Goal: Check status: Check status

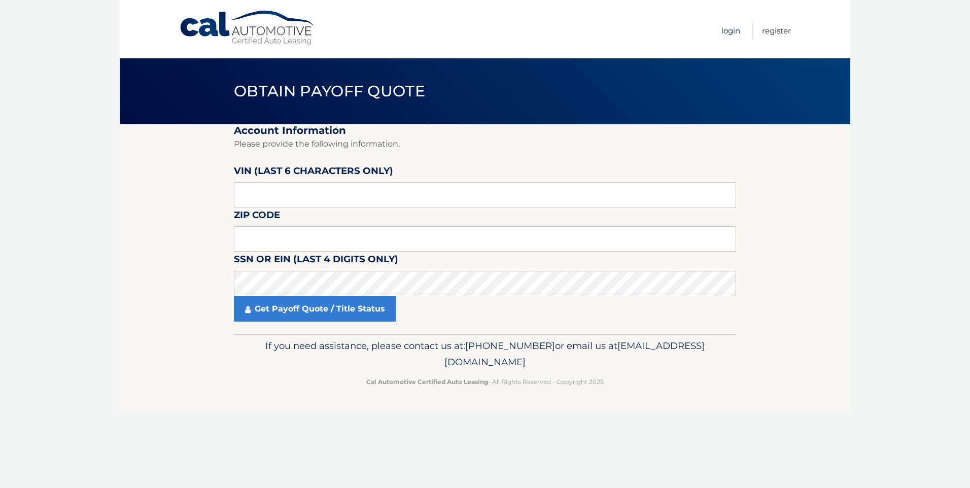
click at [728, 31] on link "Login" at bounding box center [731, 30] width 19 height 17
click at [278, 194] on input "text" at bounding box center [485, 194] width 502 height 25
click at [247, 196] on input "text" at bounding box center [485, 194] width 502 height 25
click at [329, 328] on fieldset "Account Information Please provide the following information. [PERSON_NAME] (la…" at bounding box center [485, 229] width 502 height 210
type input "063***"
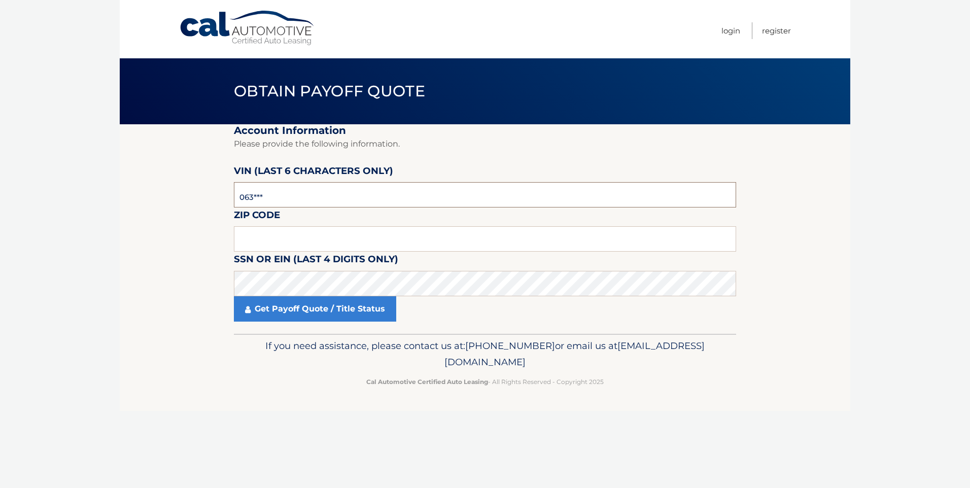
drag, startPoint x: 282, startPoint y: 198, endPoint x: 218, endPoint y: 205, distance: 64.2
click at [219, 205] on section "Account Information Please provide the following information. [PERSON_NAME] (la…" at bounding box center [485, 229] width 731 height 210
type input "064300"
click at [252, 233] on input "text" at bounding box center [485, 238] width 502 height 25
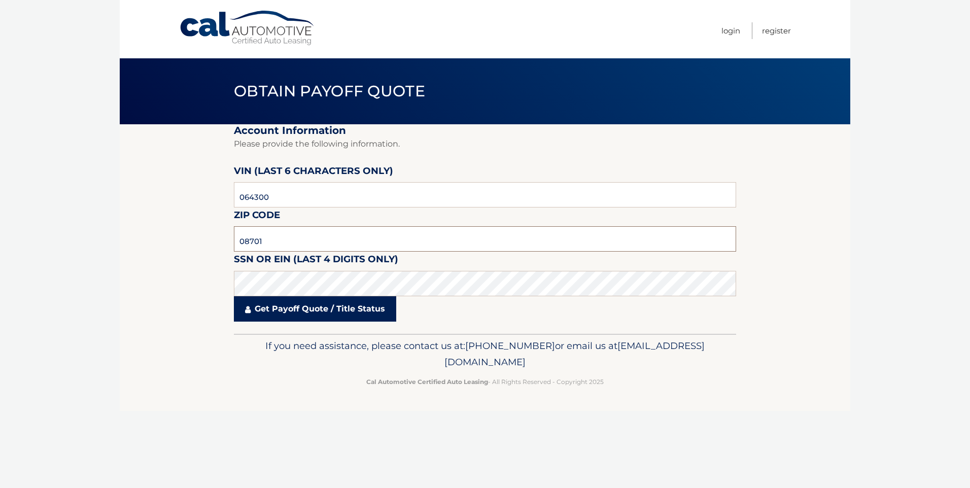
type input "08701"
click at [294, 307] on link "Get Payoff Quote / Title Status" at bounding box center [315, 308] width 162 height 25
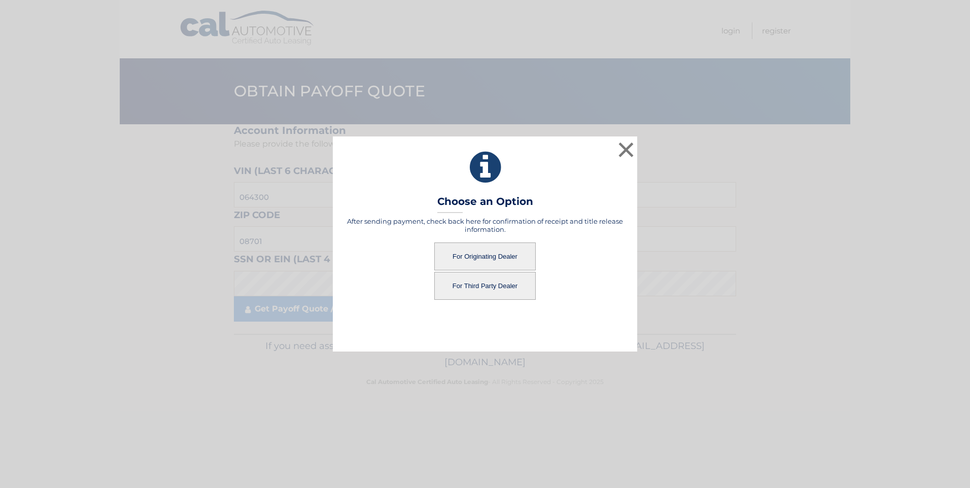
click at [464, 249] on button "For Originating Dealer" at bounding box center [485, 257] width 102 height 28
click at [475, 255] on button "For Originating Dealer" at bounding box center [485, 257] width 102 height 28
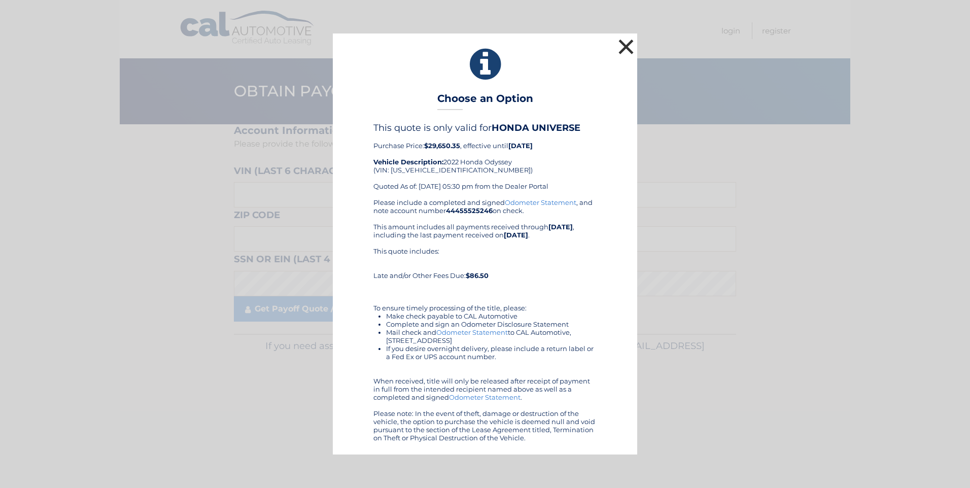
click at [630, 42] on button "×" at bounding box center [626, 47] width 20 height 20
